Goal: Communication & Community: Answer question/provide support

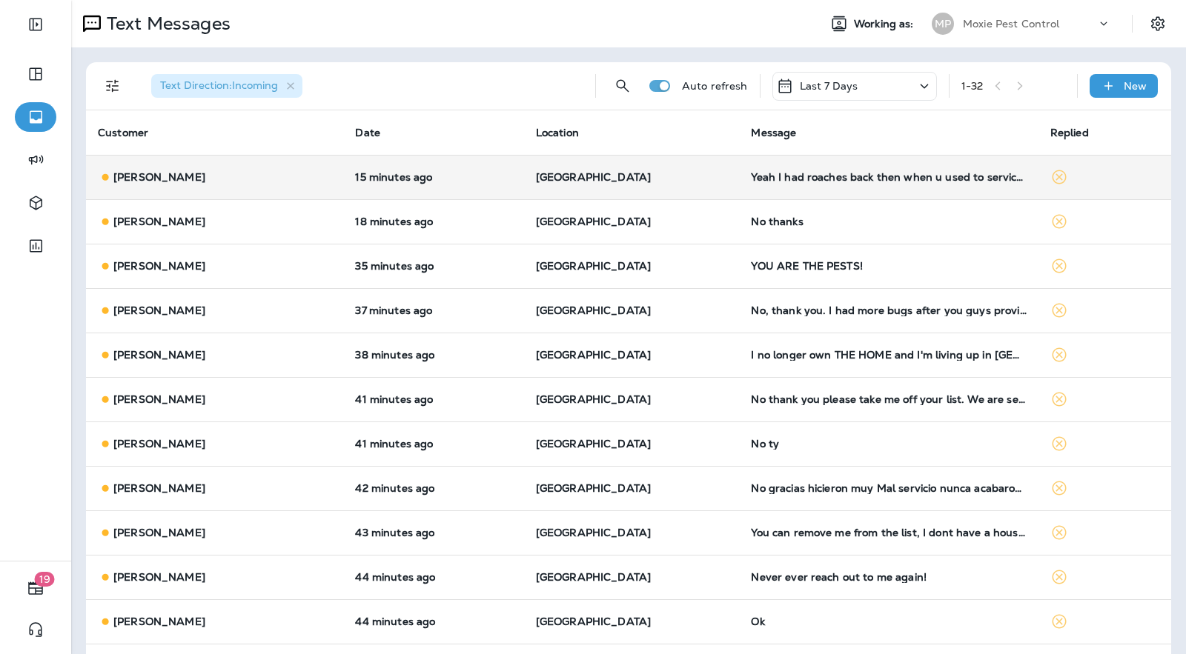
click at [831, 183] on td "Yeah I had roaches back then when u used to service my home now dont since I fi…" at bounding box center [888, 177] width 299 height 44
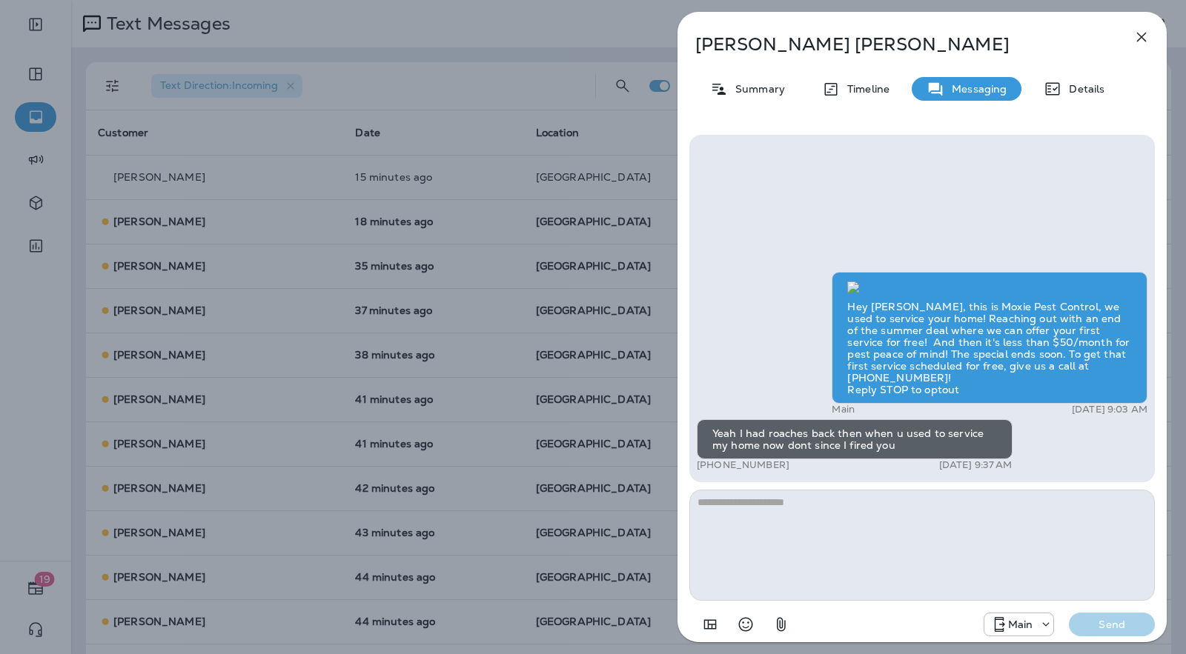
scroll to position [1, 0]
click at [592, 255] on div "[PERSON_NAME] Summary Timeline Messaging Details Hey [PERSON_NAME], this is Mox…" at bounding box center [593, 327] width 1186 height 654
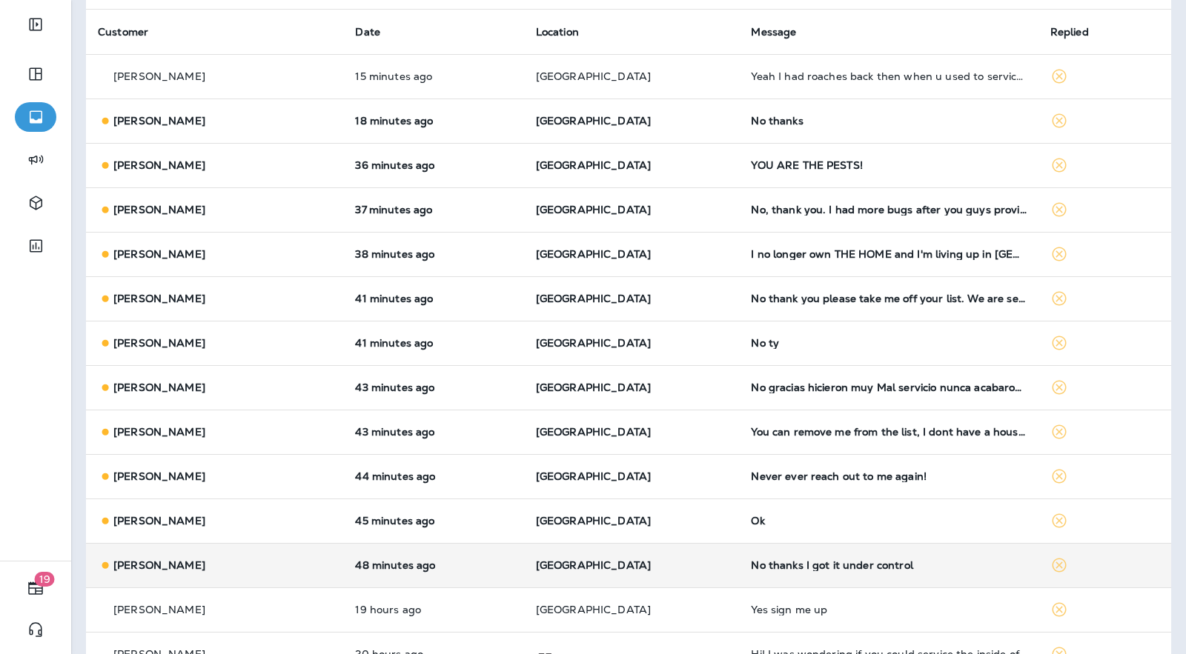
scroll to position [206, 0]
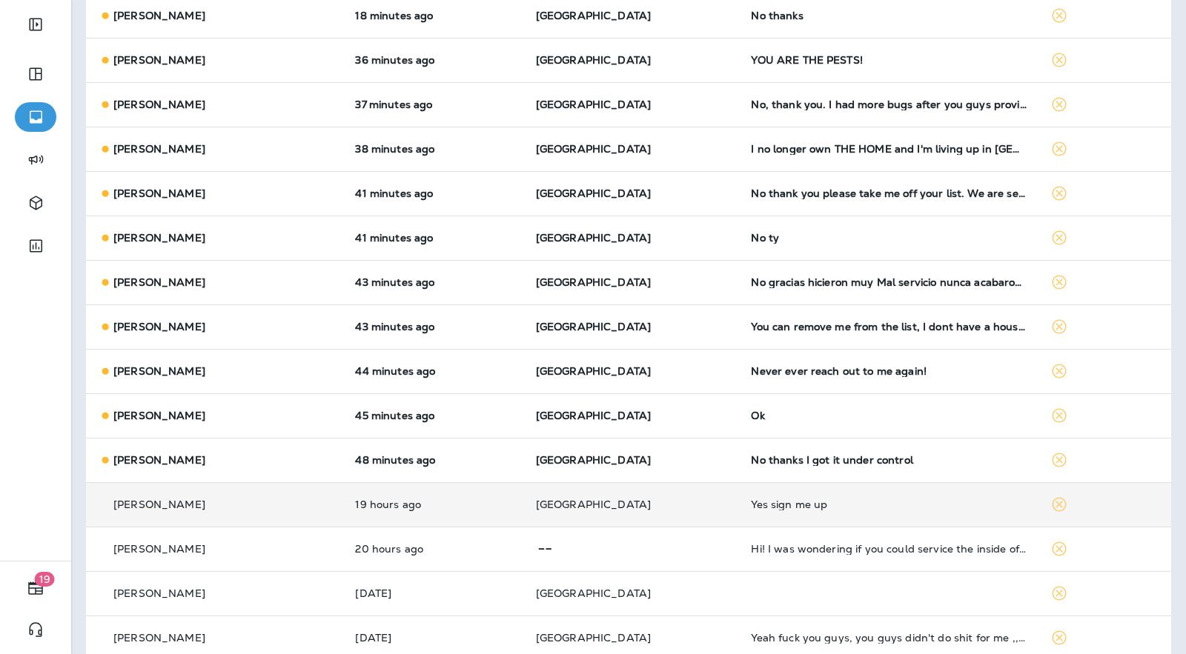
click at [852, 499] on div "Yes sign me up" at bounding box center [888, 505] width 275 height 12
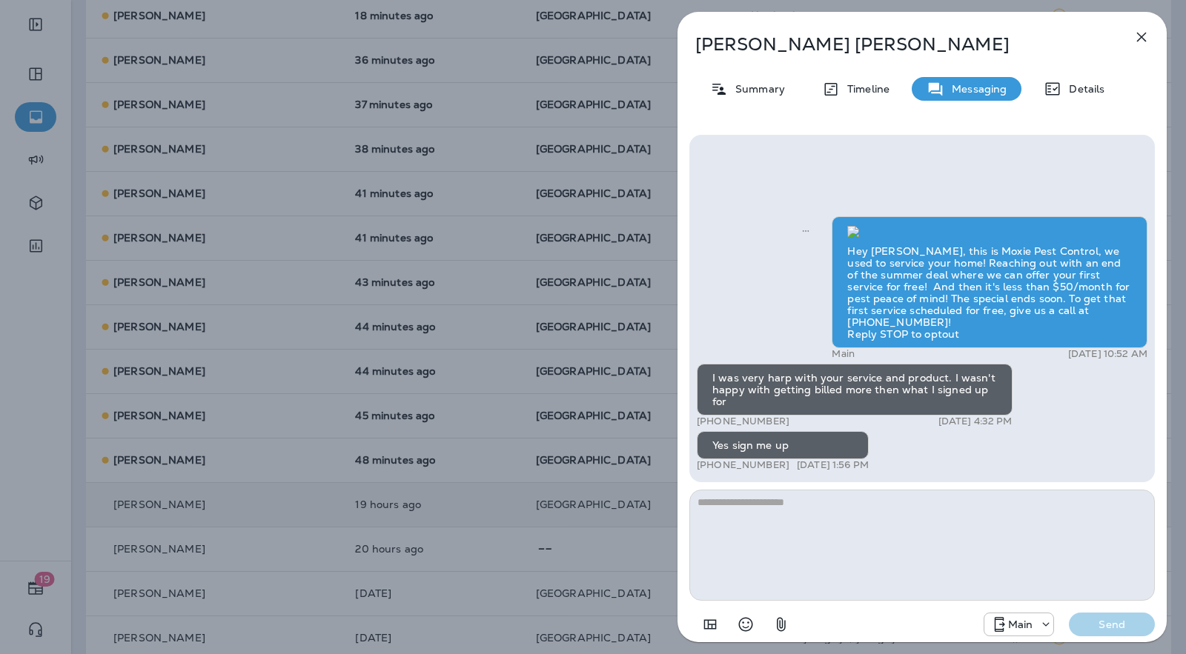
click at [996, 589] on textarea at bounding box center [921, 545] width 465 height 111
click at [1138, 33] on icon "button" at bounding box center [1142, 38] width 10 height 10
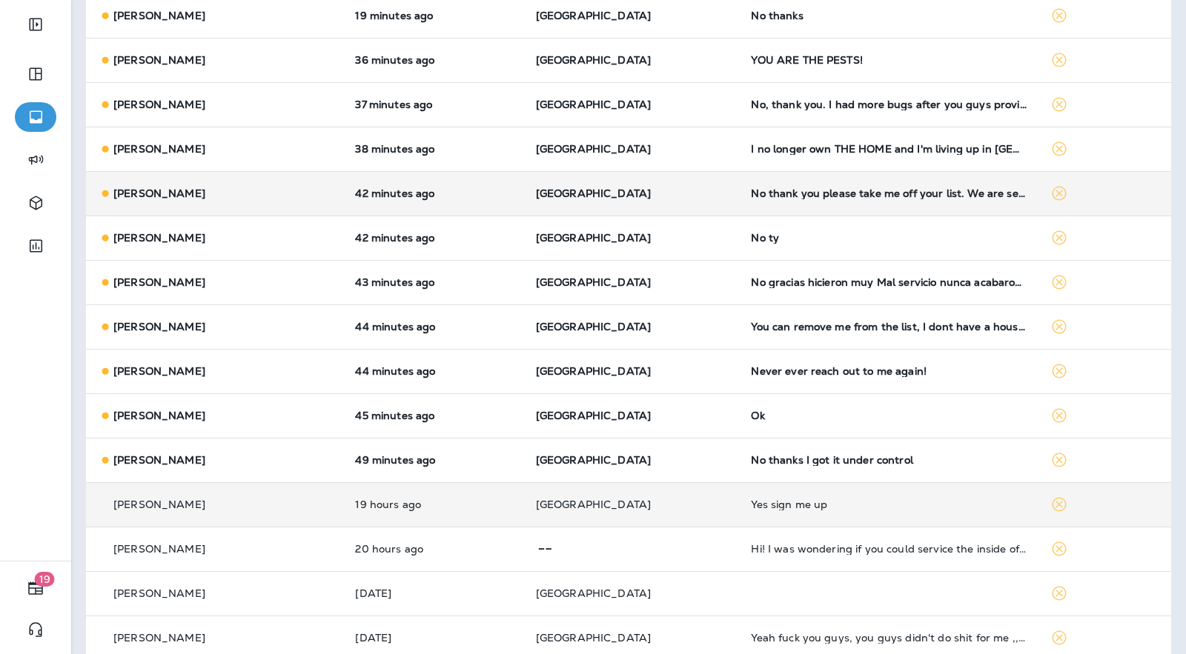
click at [813, 205] on td "No thank you please take me off your list. We are selling our home and moving o…" at bounding box center [888, 193] width 299 height 44
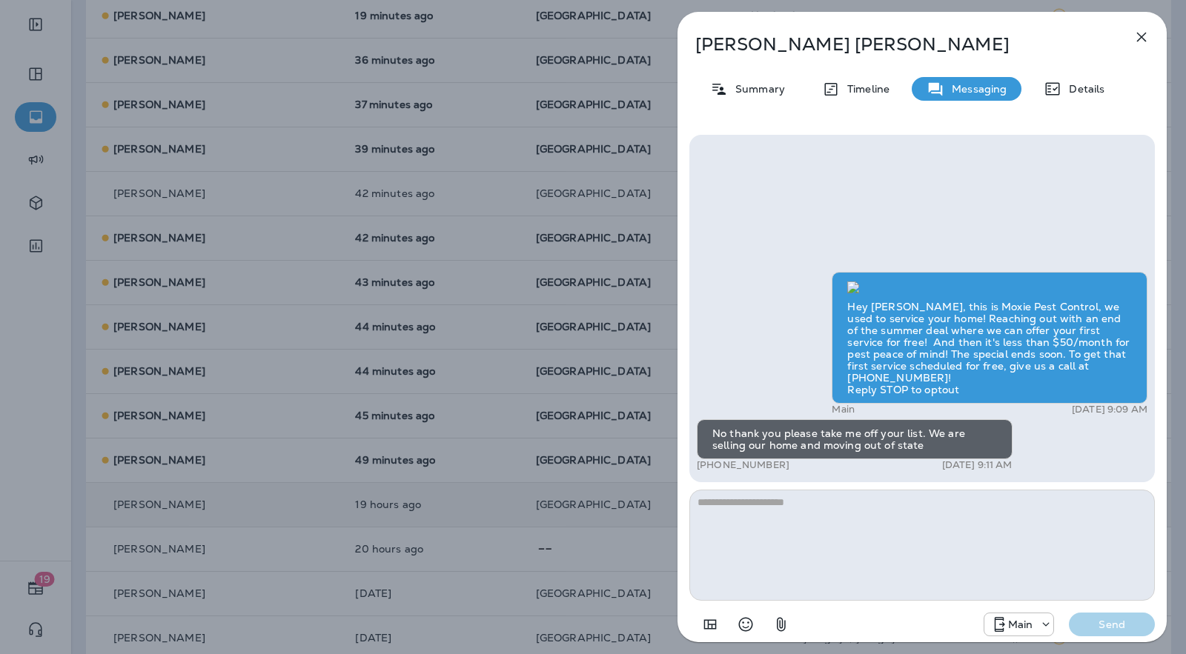
click at [1139, 33] on icon "button" at bounding box center [1142, 37] width 18 height 18
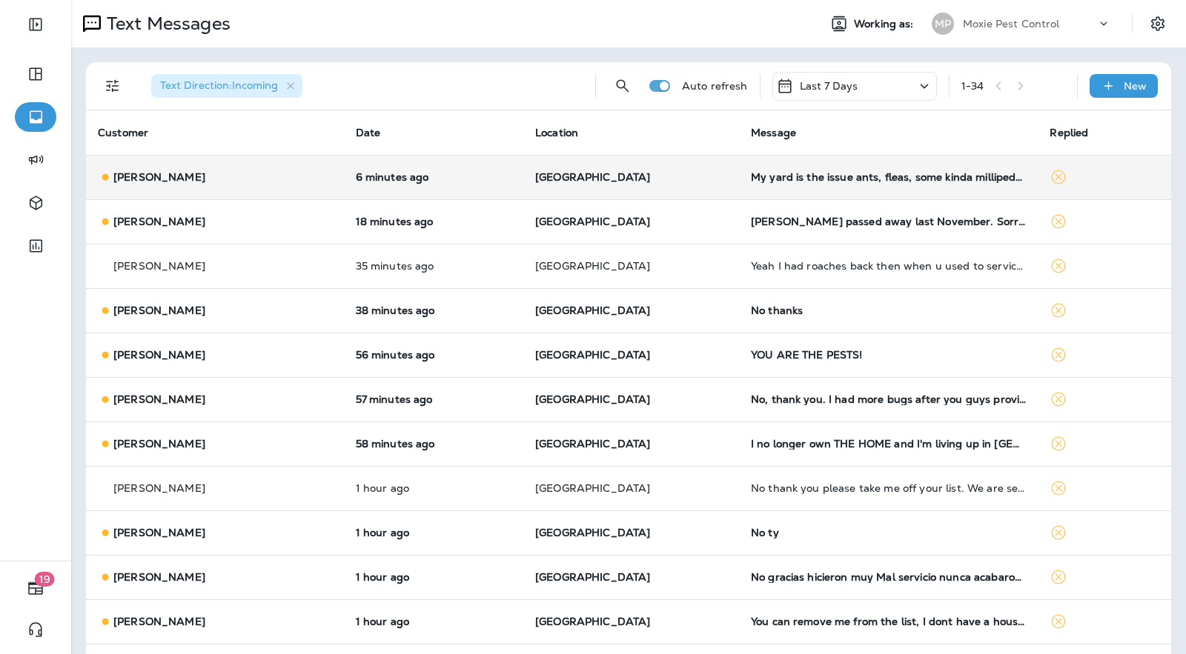
click at [672, 182] on p "[GEOGRAPHIC_DATA]" at bounding box center [631, 177] width 192 height 12
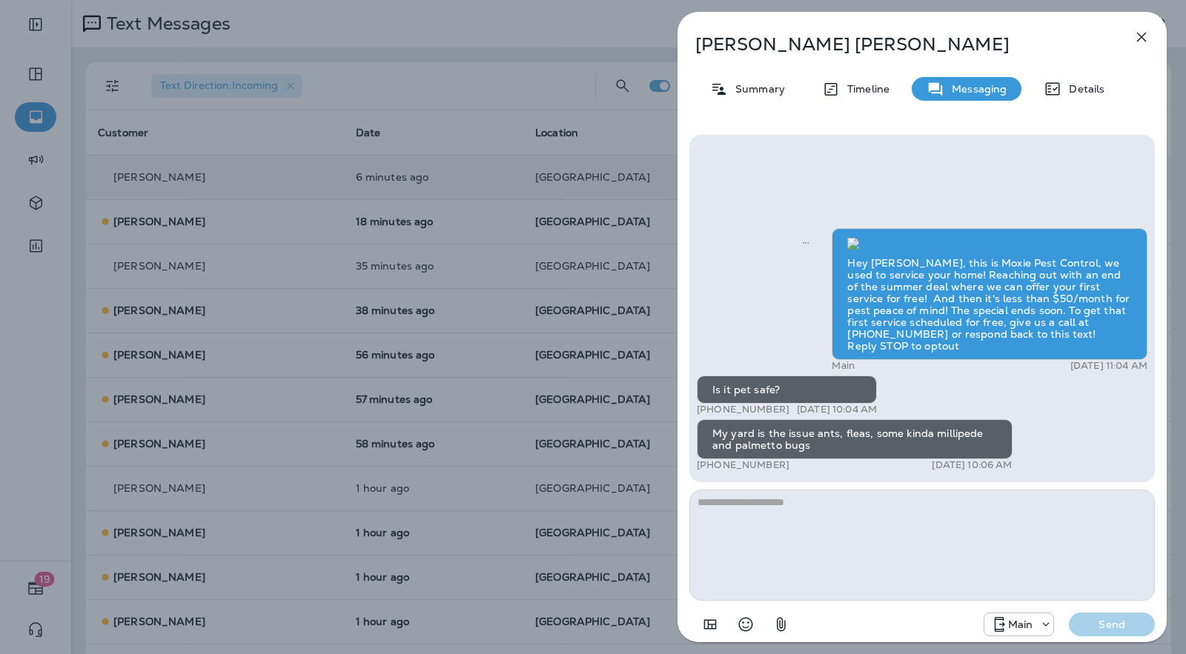
click at [789, 532] on textarea at bounding box center [921, 545] width 465 height 111
type textarea "**********"
click at [1084, 620] on p "Send" at bounding box center [1112, 624] width 62 height 13
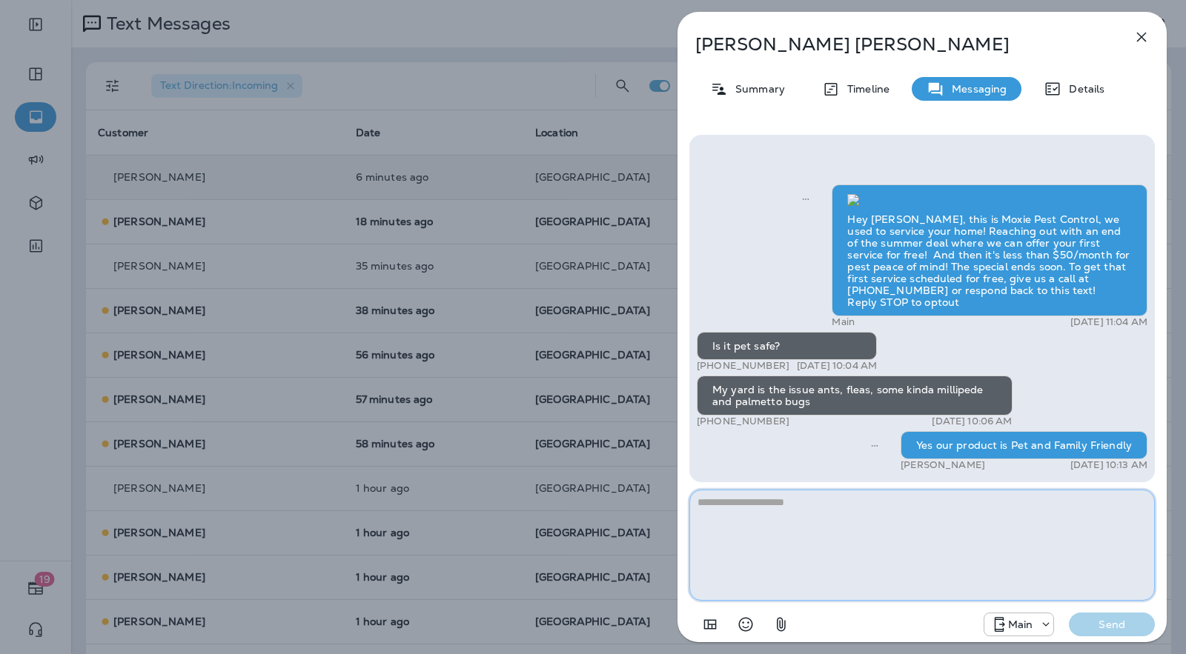
click at [872, 533] on textarea at bounding box center [921, 545] width 465 height 111
type textarea "**********"
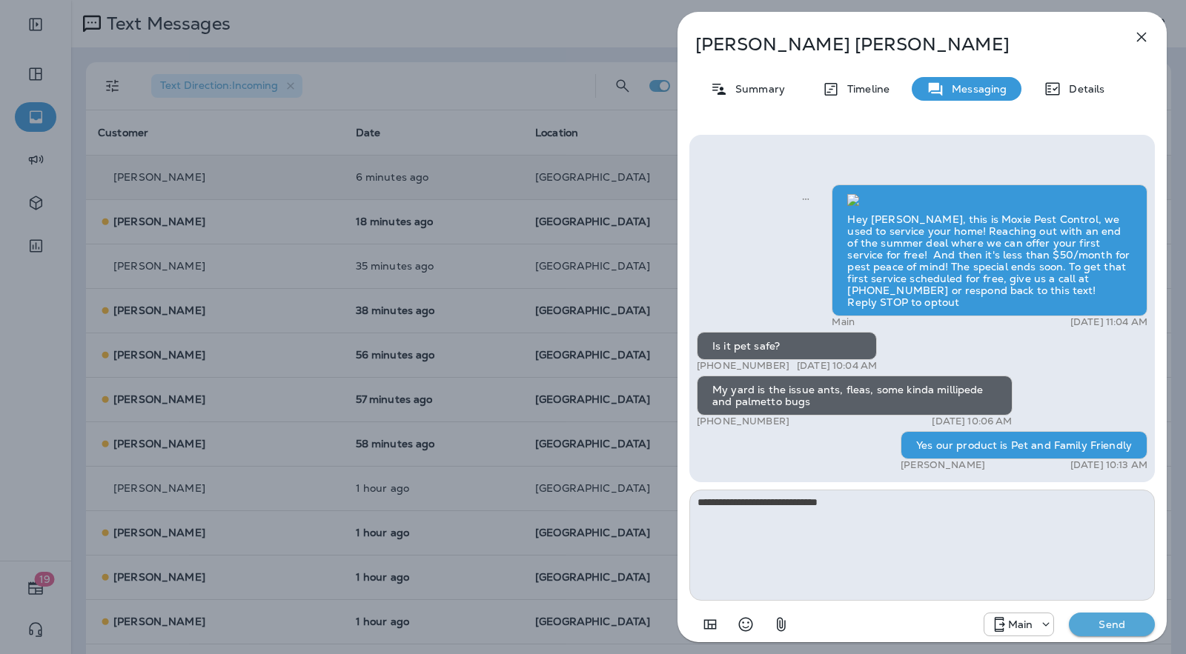
click at [1138, 624] on p "Send" at bounding box center [1112, 624] width 62 height 13
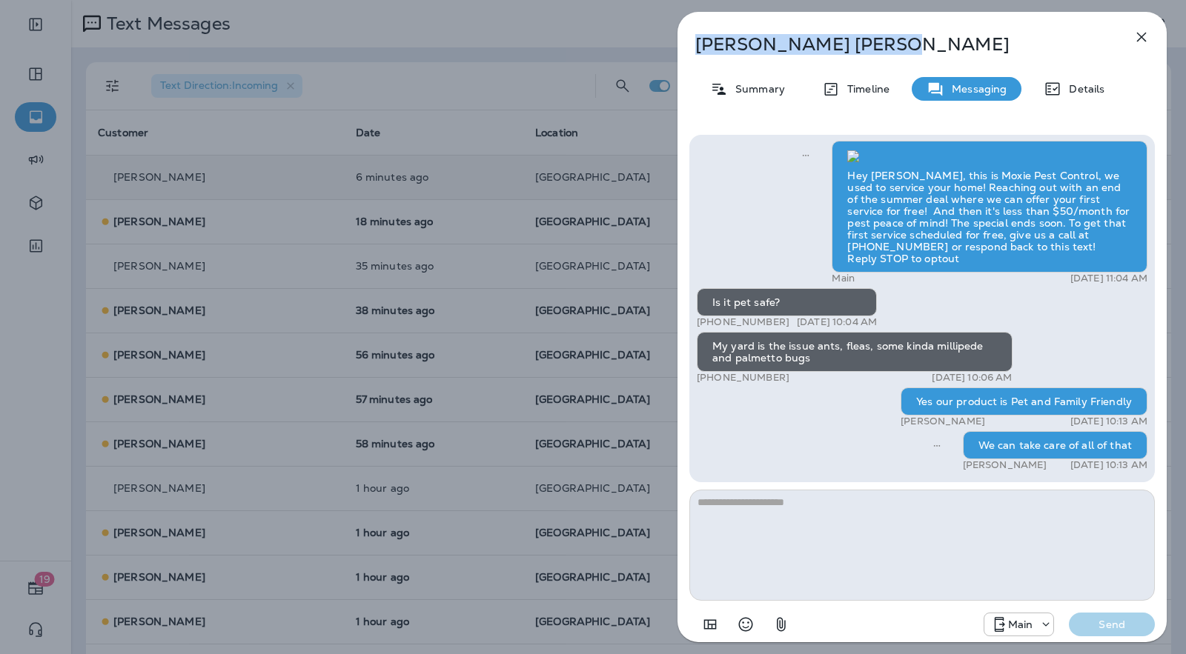
drag, startPoint x: 823, startPoint y: 44, endPoint x: 700, endPoint y: 47, distance: 122.3
click at [700, 47] on p "[PERSON_NAME]" at bounding box center [897, 44] width 405 height 21
copy p "[PERSON_NAME]"
click at [764, 84] on p "Summary" at bounding box center [756, 89] width 57 height 12
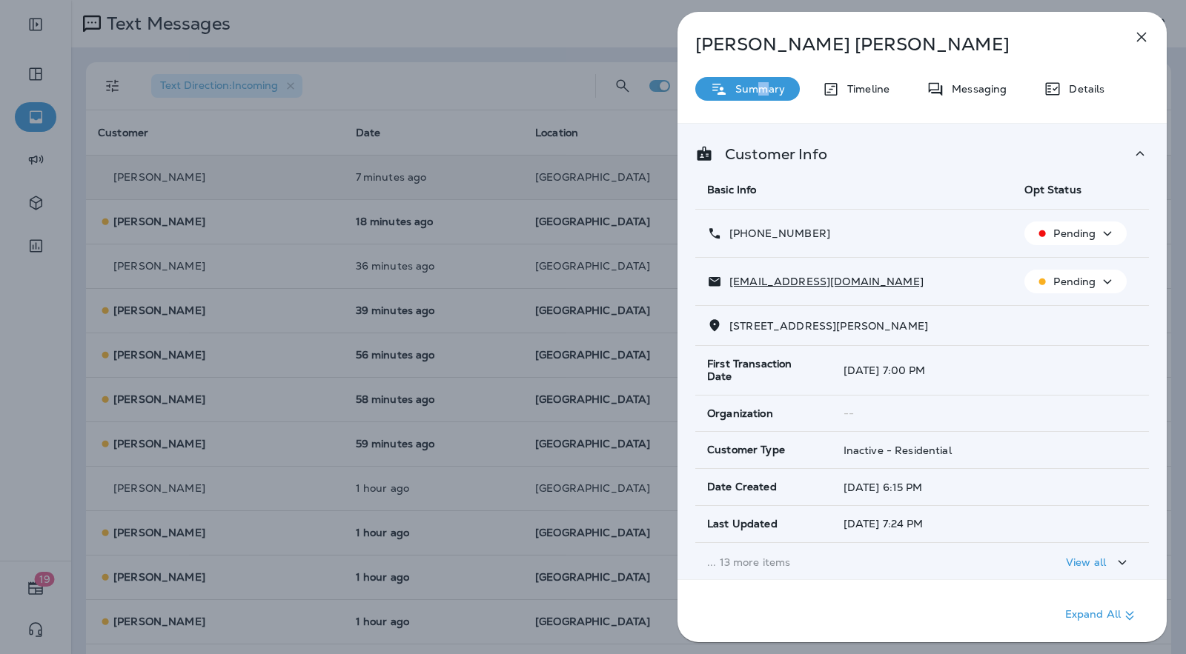
drag, startPoint x: 847, startPoint y: 236, endPoint x: 731, endPoint y: 237, distance: 116.4
click at [731, 237] on div "[PHONE_NUMBER]" at bounding box center [854, 234] width 294 height 16
copy p "[PHONE_NUMBER]"
click at [602, 107] on div "[PERSON_NAME] Summary Timeline Messaging Details Customer Info Basic Info Opt S…" at bounding box center [593, 327] width 1186 height 654
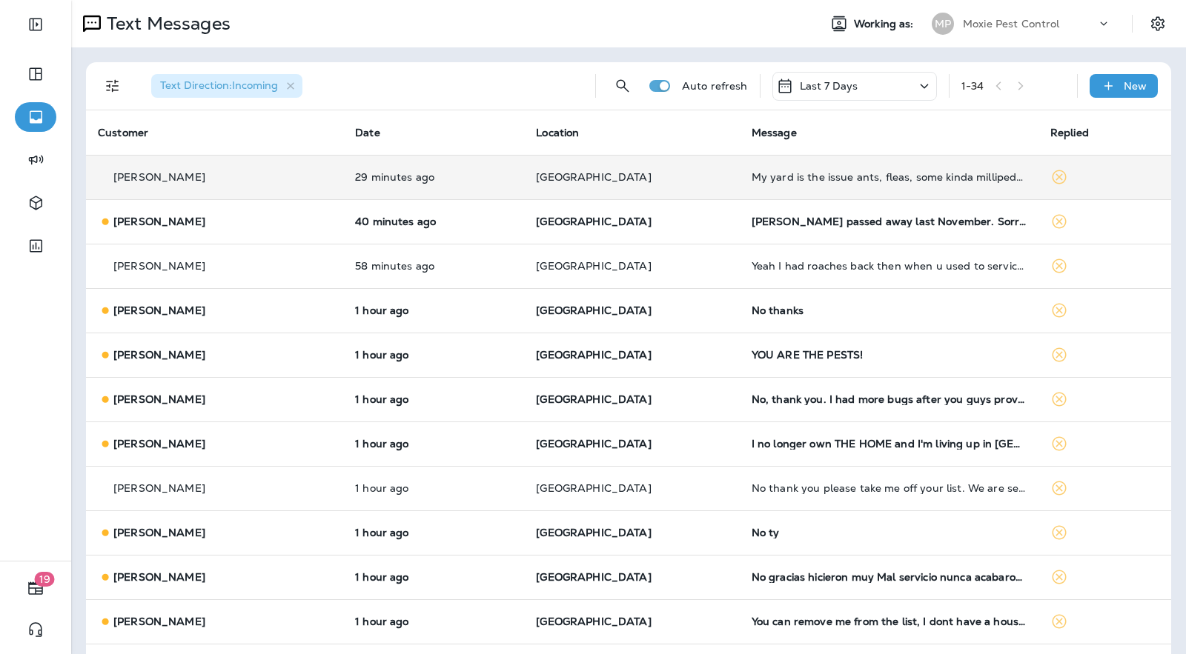
click at [626, 182] on p "[GEOGRAPHIC_DATA]" at bounding box center [632, 177] width 192 height 12
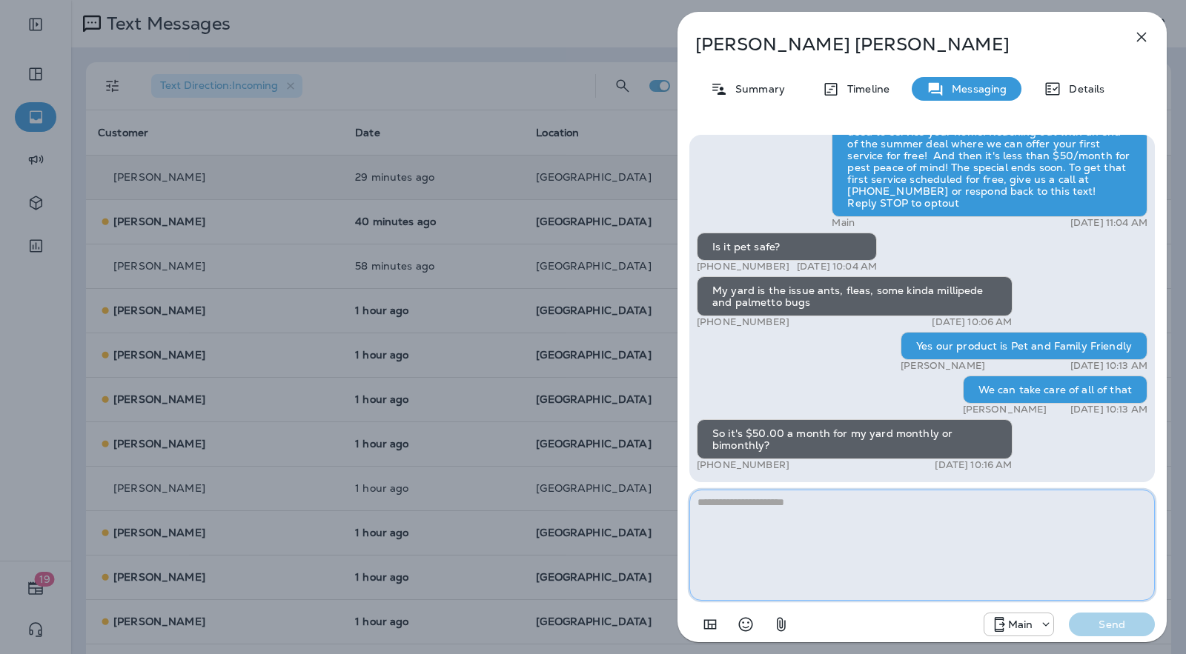
click at [780, 534] on textarea at bounding box center [921, 545] width 465 height 111
type textarea "*"
click at [949, 511] on textarea "**********" at bounding box center [921, 545] width 465 height 111
click at [977, 563] on textarea "**********" at bounding box center [921, 545] width 465 height 111
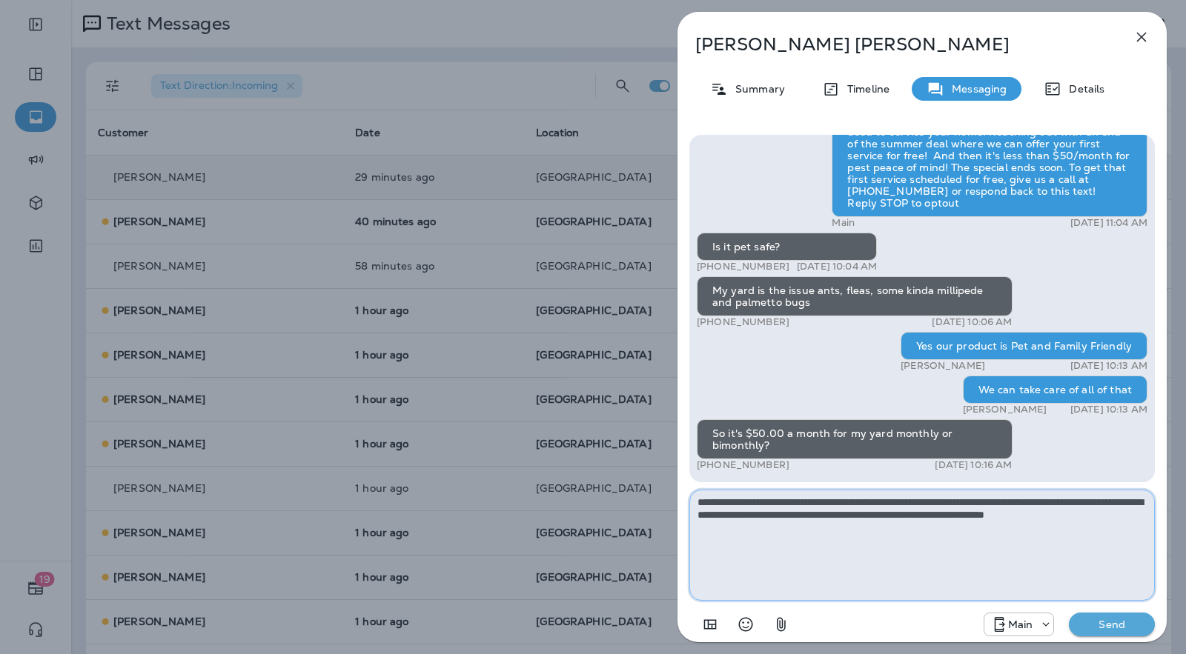
click at [872, 556] on textarea "**********" at bounding box center [921, 545] width 465 height 111
type textarea "**********"
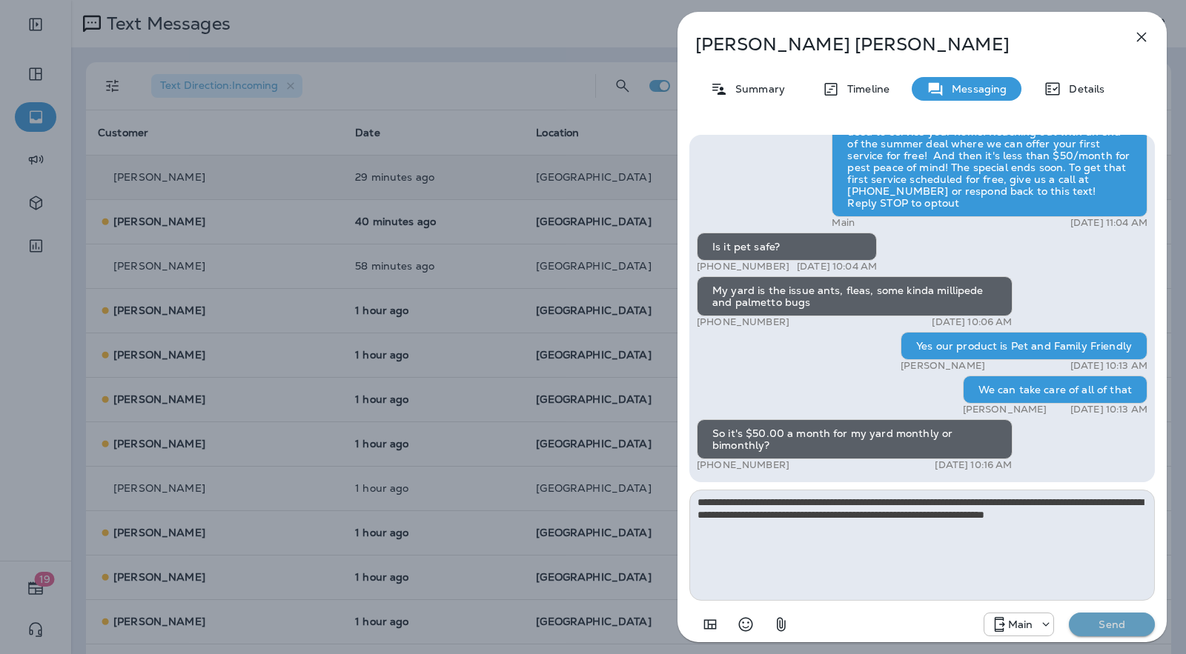
click at [1122, 632] on button "Send" at bounding box center [1112, 625] width 86 height 24
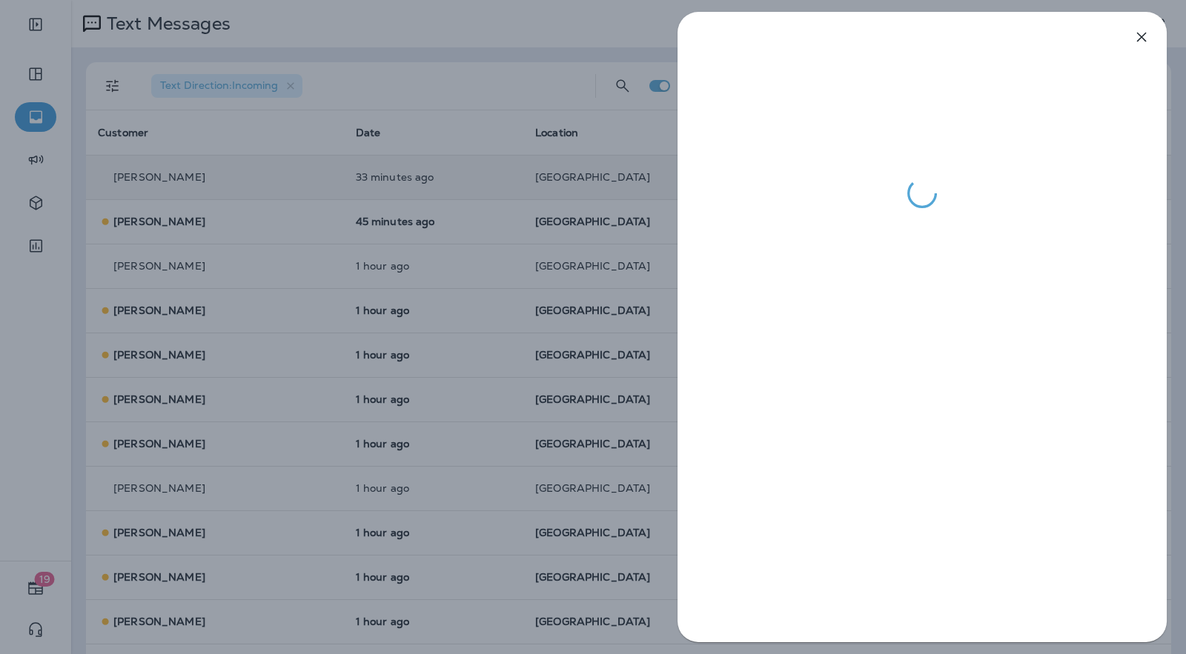
click at [566, 328] on div at bounding box center [593, 327] width 1186 height 654
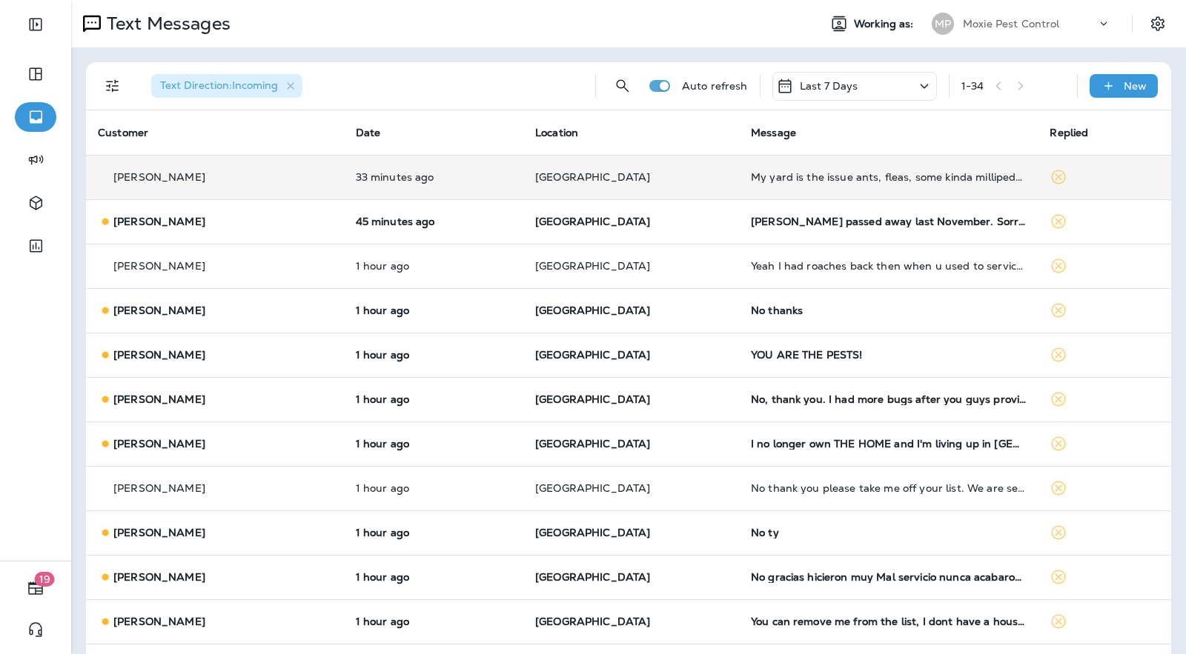
click at [679, 191] on td "[GEOGRAPHIC_DATA]" at bounding box center [631, 177] width 216 height 44
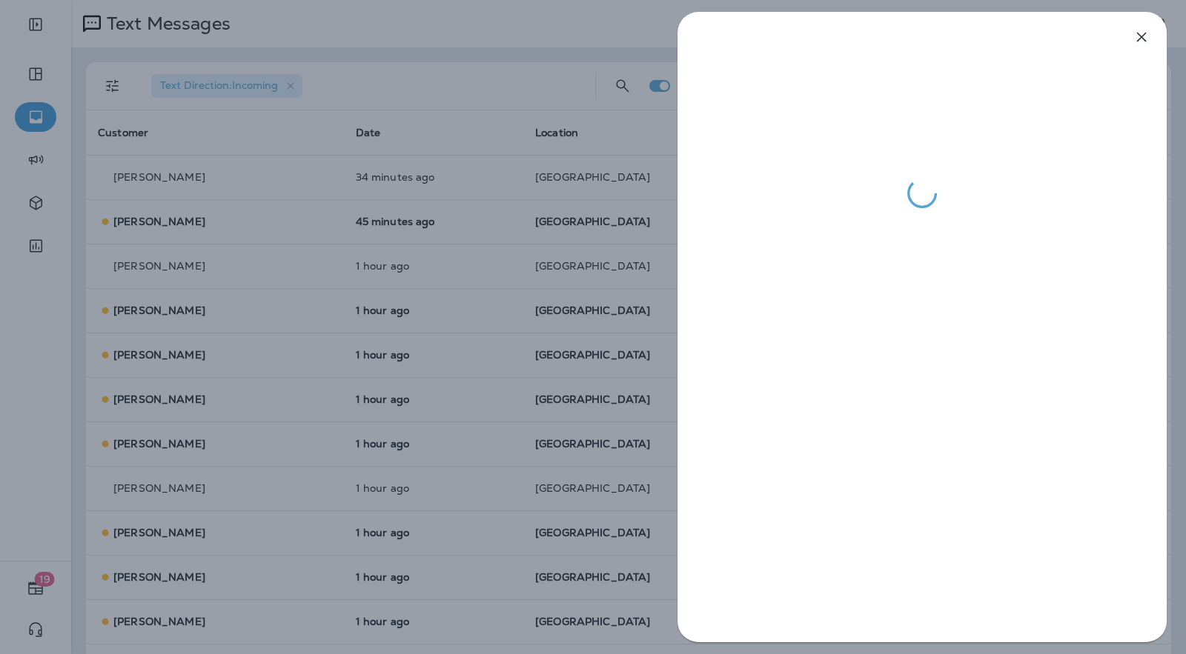
click at [608, 273] on div at bounding box center [593, 327] width 1186 height 654
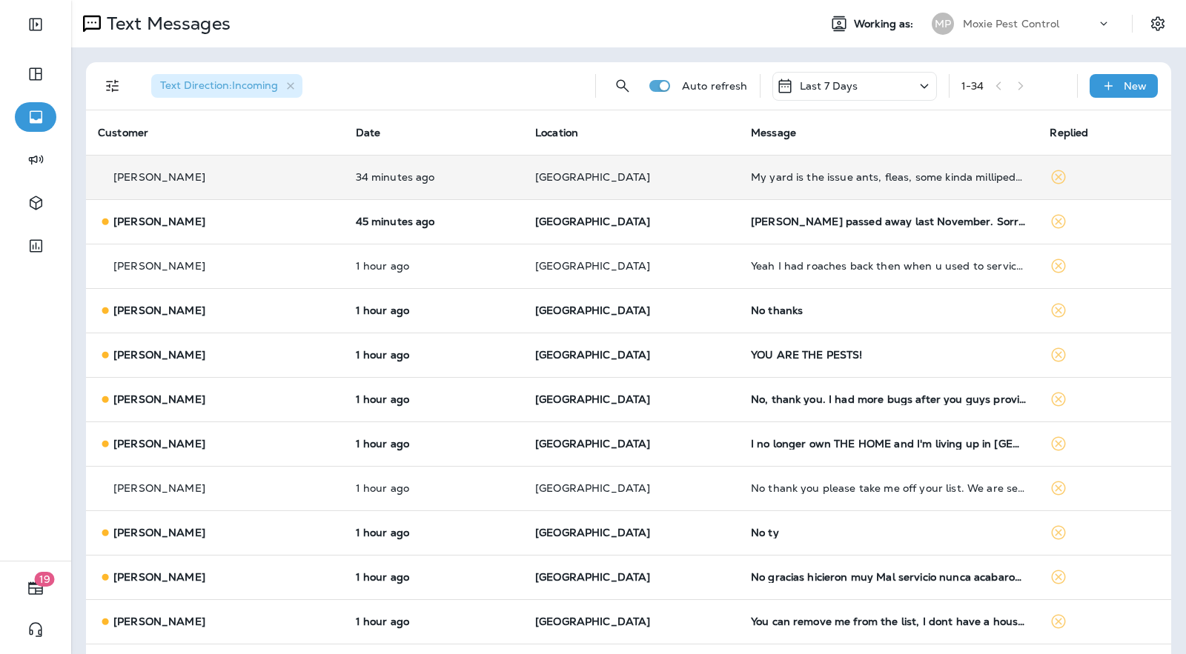
click at [677, 174] on p "[GEOGRAPHIC_DATA]" at bounding box center [631, 177] width 192 height 12
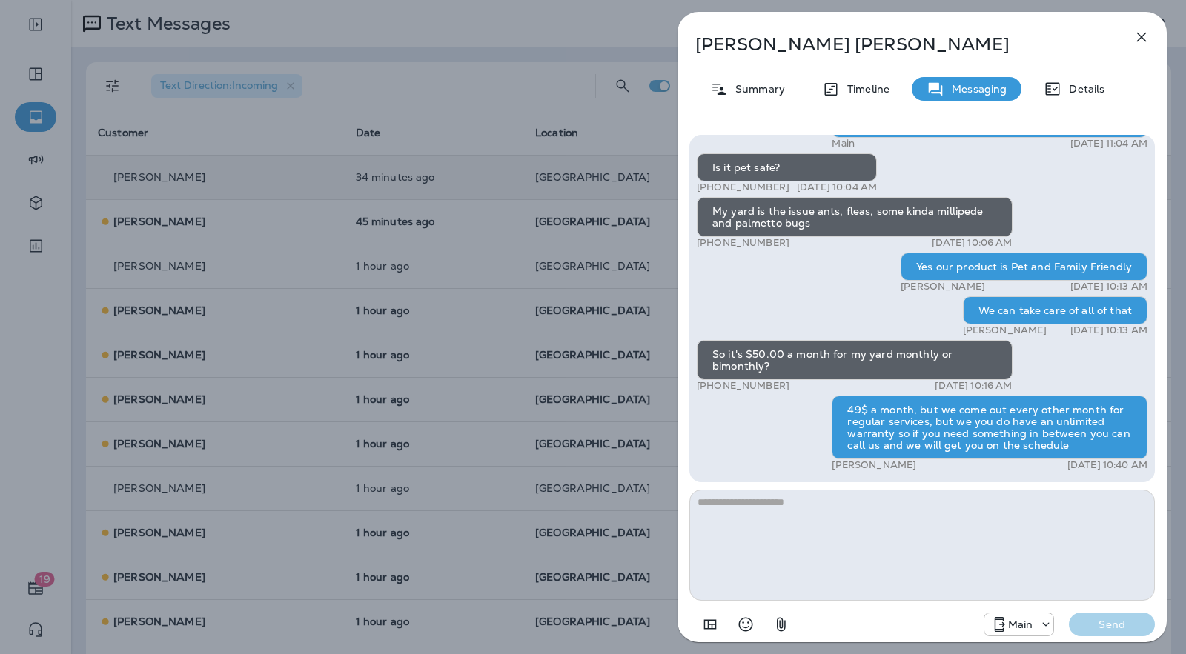
click at [782, 47] on p "[PERSON_NAME]" at bounding box center [897, 44] width 405 height 21
click at [773, 83] on p "Summary" at bounding box center [756, 89] width 57 height 12
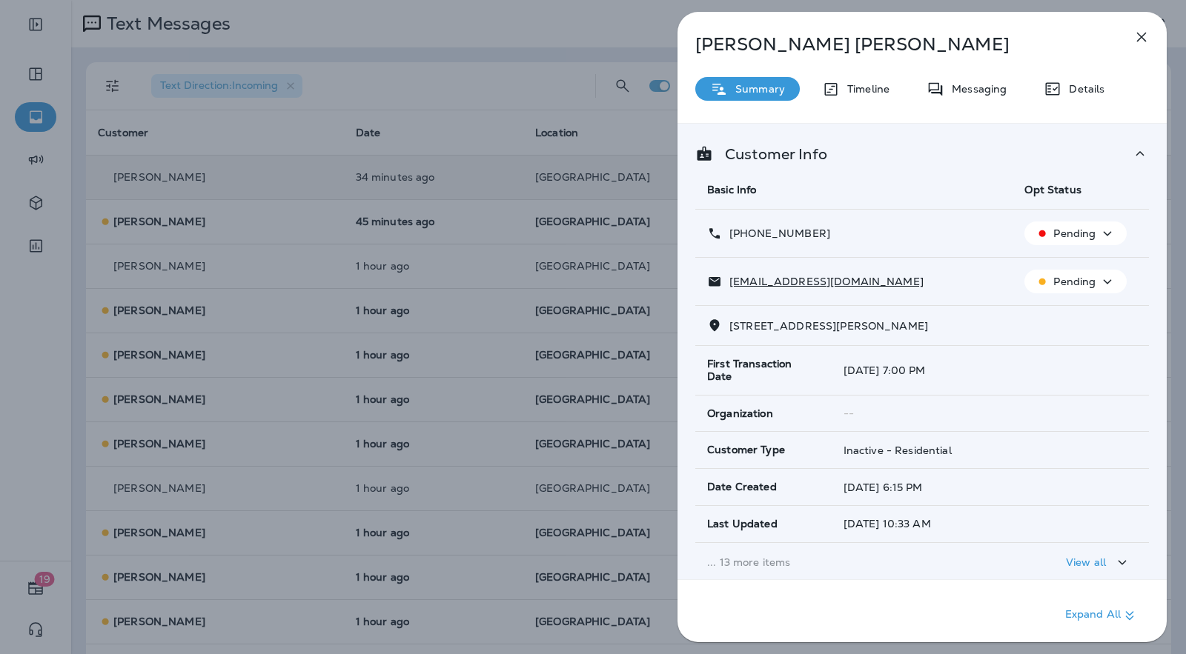
click at [823, 231] on div "[PHONE_NUMBER]" at bounding box center [854, 234] width 294 height 16
drag, startPoint x: 823, startPoint y: 235, endPoint x: 730, endPoint y: 239, distance: 93.5
click at [730, 239] on div "[PHONE_NUMBER]" at bounding box center [854, 234] width 294 height 16
copy p "[PHONE_NUMBER]"
click at [645, 139] on div "[PERSON_NAME] Summary Timeline Messaging Details Customer Info Basic Info Opt S…" at bounding box center [593, 327] width 1186 height 654
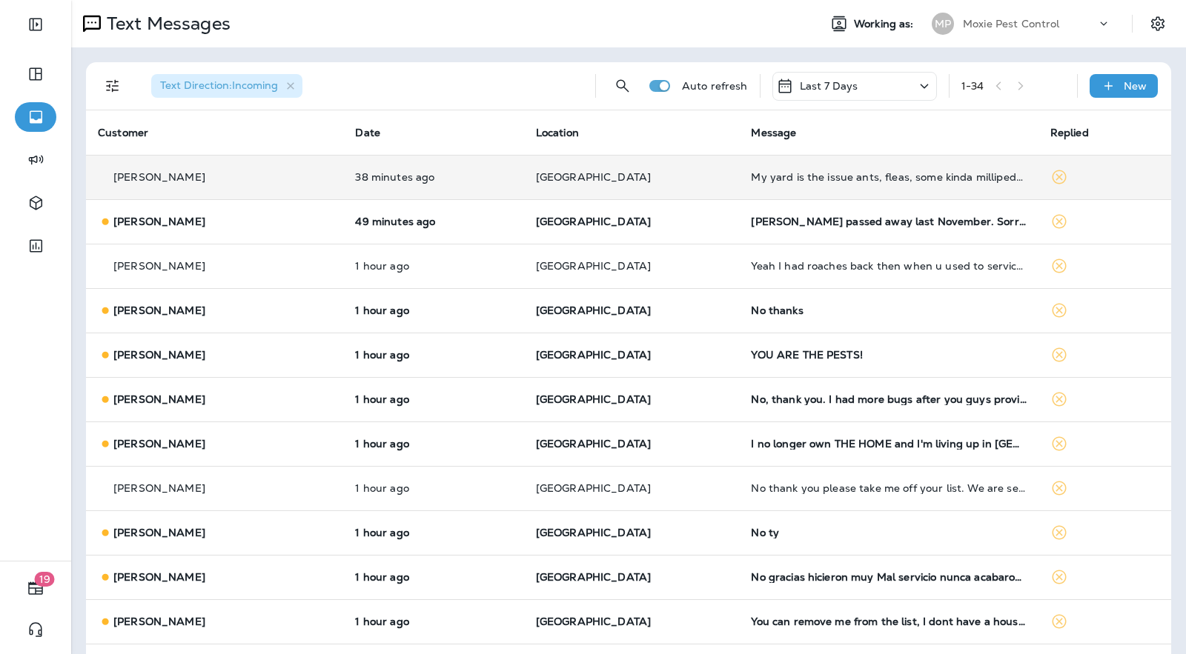
click at [702, 173] on td "[GEOGRAPHIC_DATA]" at bounding box center [632, 177] width 216 height 44
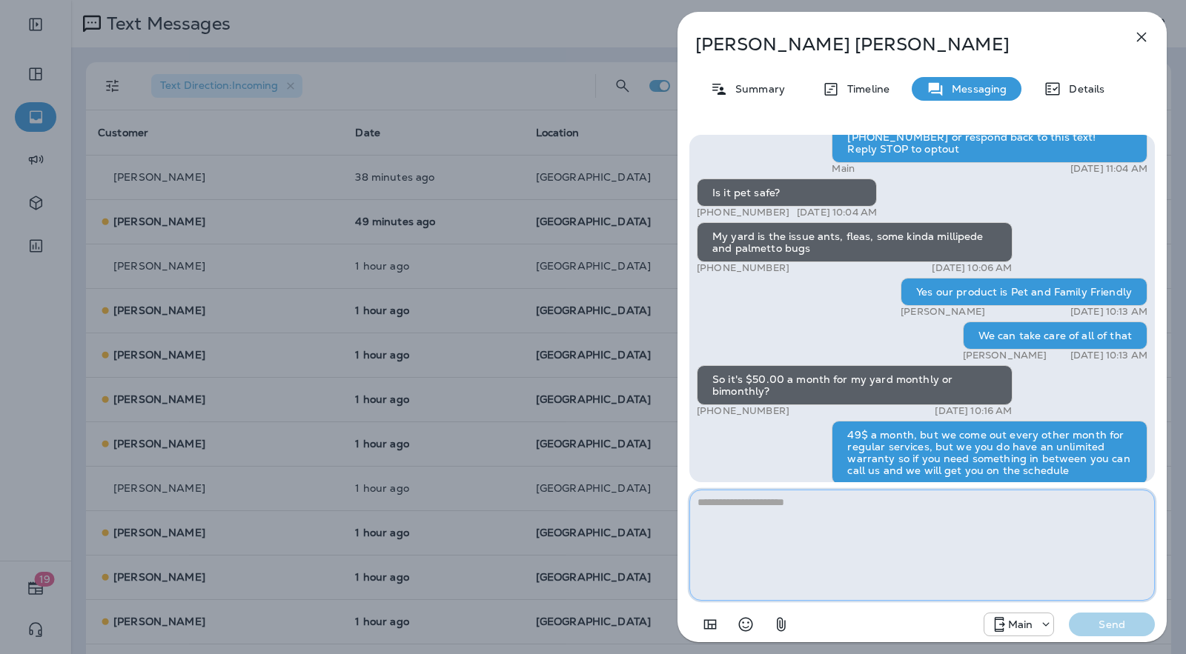
scroll to position [-18, 0]
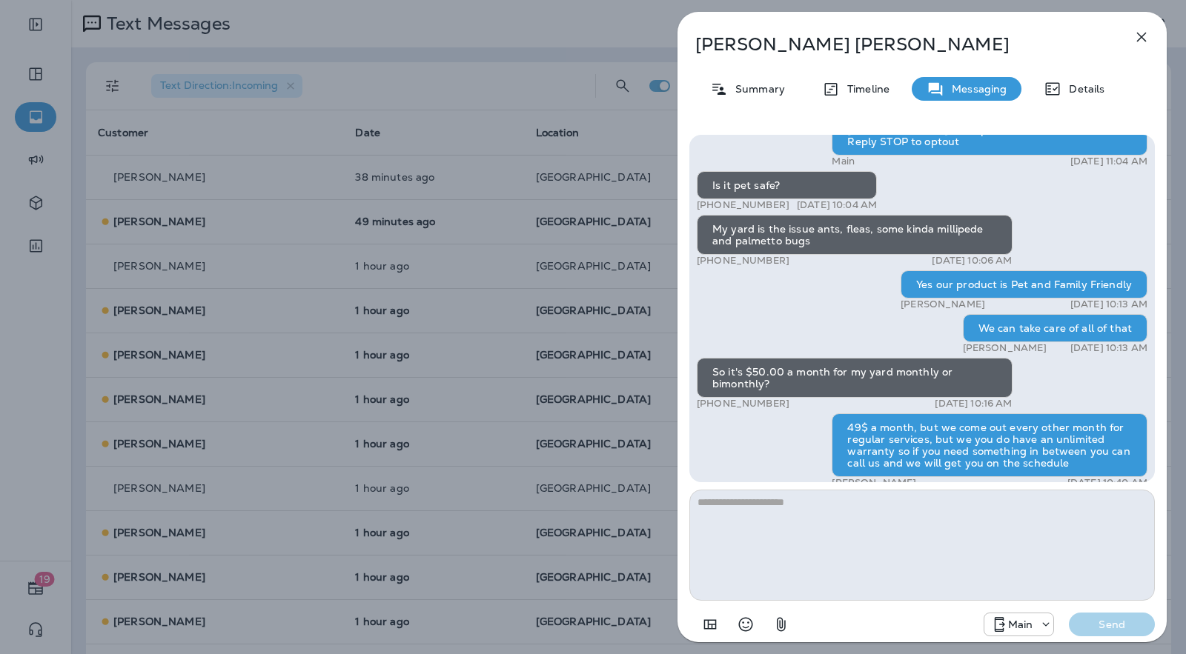
click at [660, 196] on div "[PERSON_NAME] Summary Timeline Messaging Details Hey [PERSON_NAME], this is Mox…" at bounding box center [922, 327] width 528 height 654
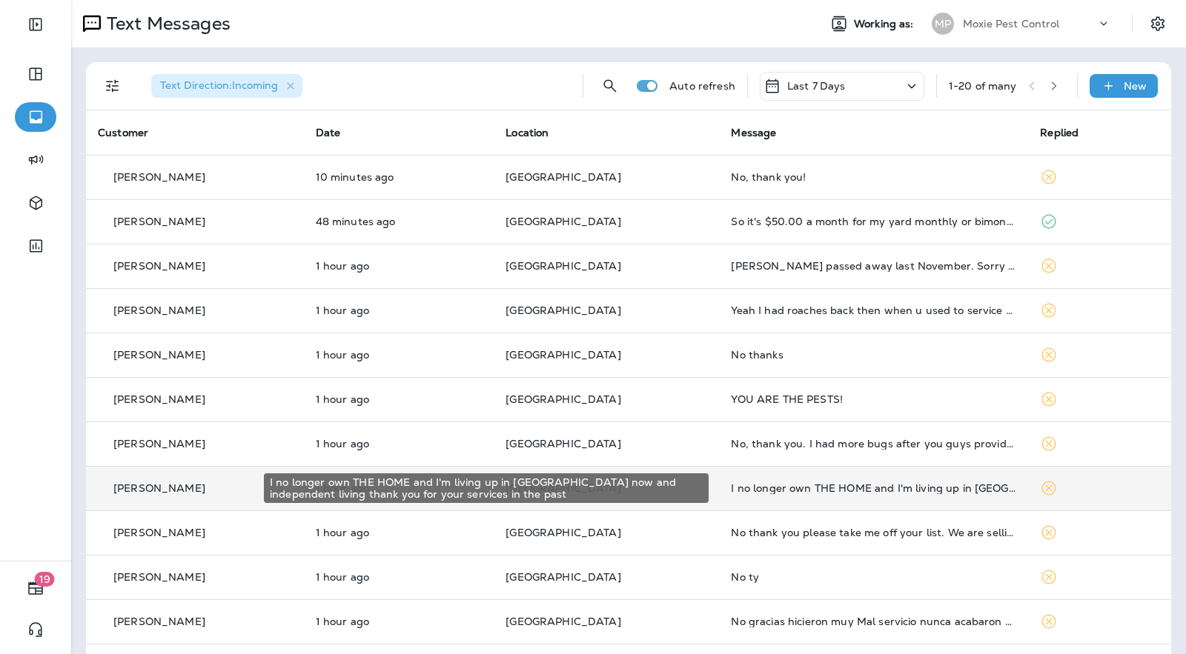
click at [733, 491] on div "I no longer own THE HOME and I'm living up in [GEOGRAPHIC_DATA] now and indepen…" at bounding box center [873, 489] width 285 height 12
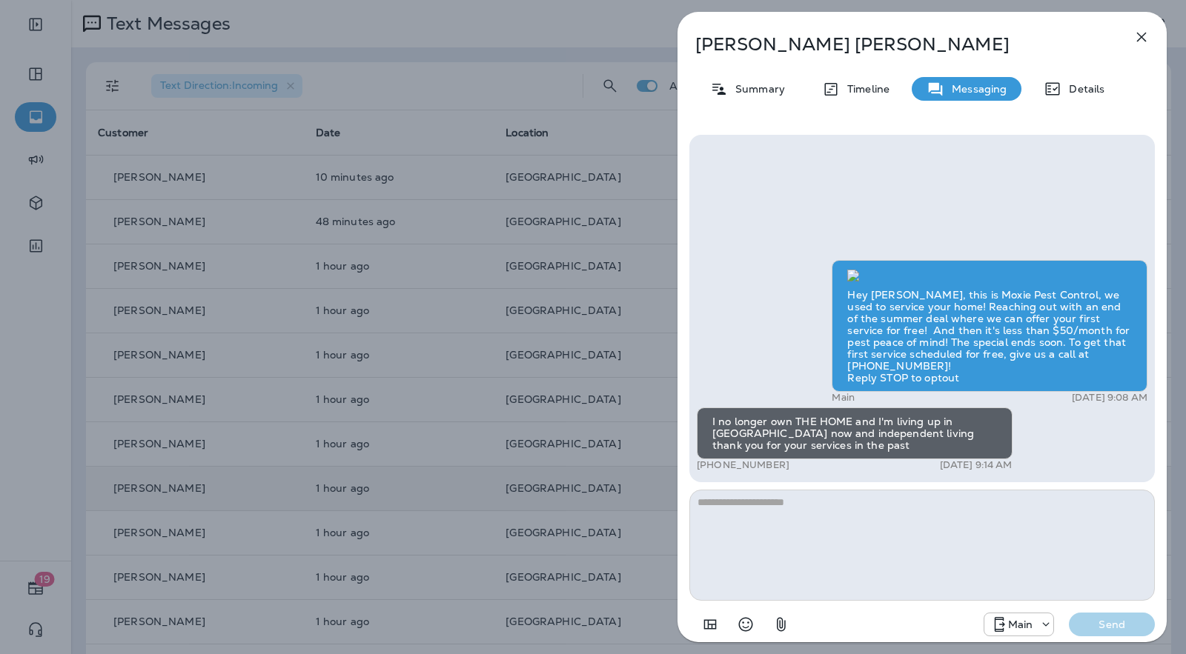
click at [654, 390] on div "Deborah Reed Summary Timeline Messaging Details Hey Deborah, this is Moxie Pest…" at bounding box center [593, 327] width 1186 height 654
